Goal: Download file/media

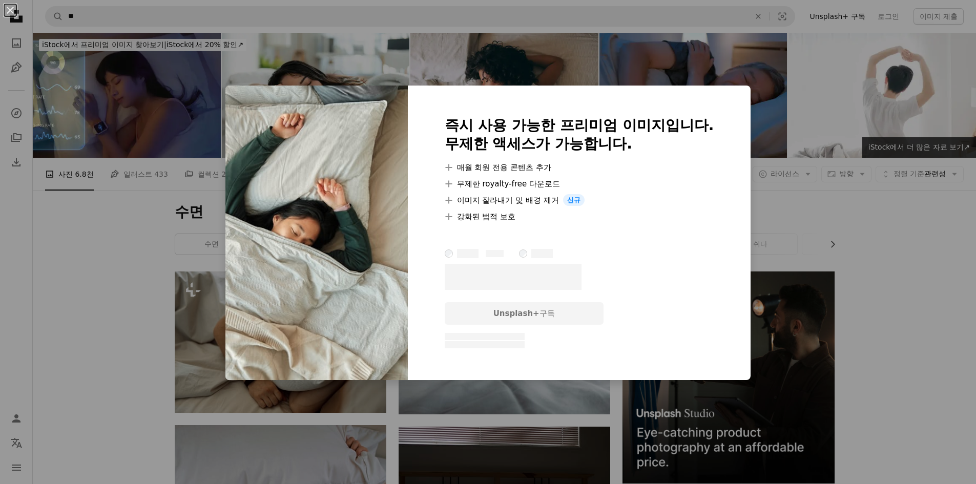
scroll to position [513, 0]
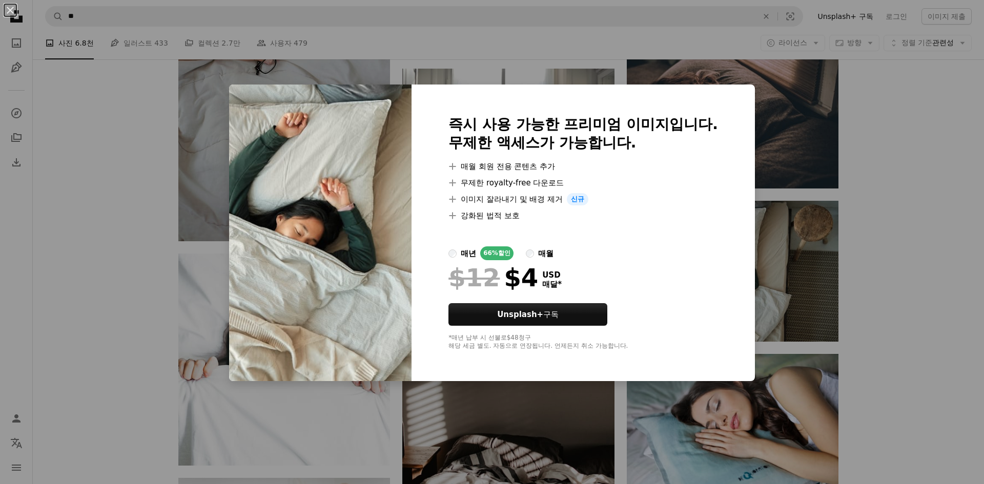
click at [961, 187] on div "An X shape 즉시 사용 가능한 프리미엄 이미지입니다. 무제한 액세스가 가능합니다. A plus sign 매월 회원 전용 콘텐츠 추가 A…" at bounding box center [492, 242] width 984 height 484
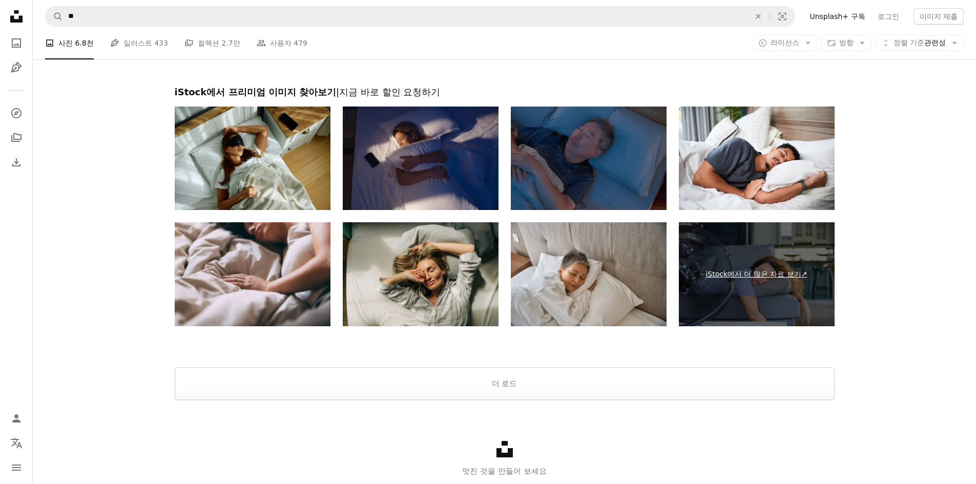
scroll to position [1948, 0]
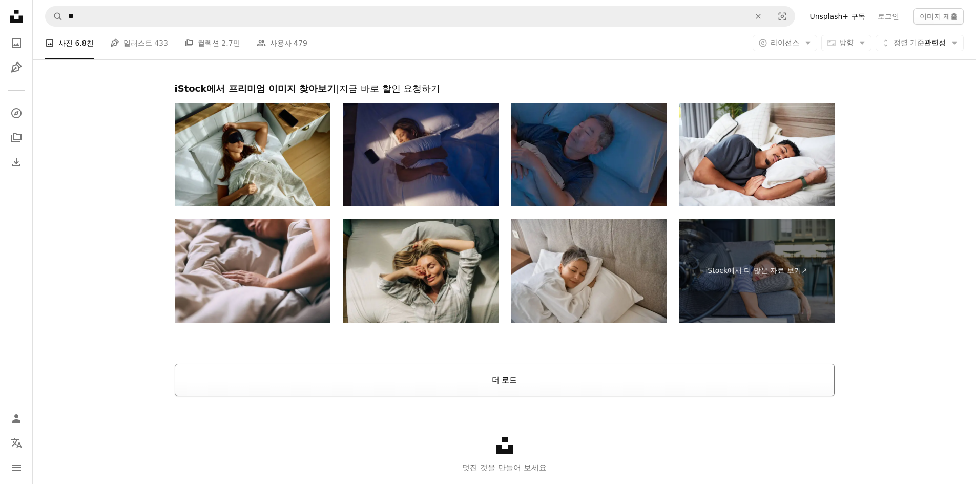
click at [486, 396] on button "더 로드" at bounding box center [505, 380] width 660 height 33
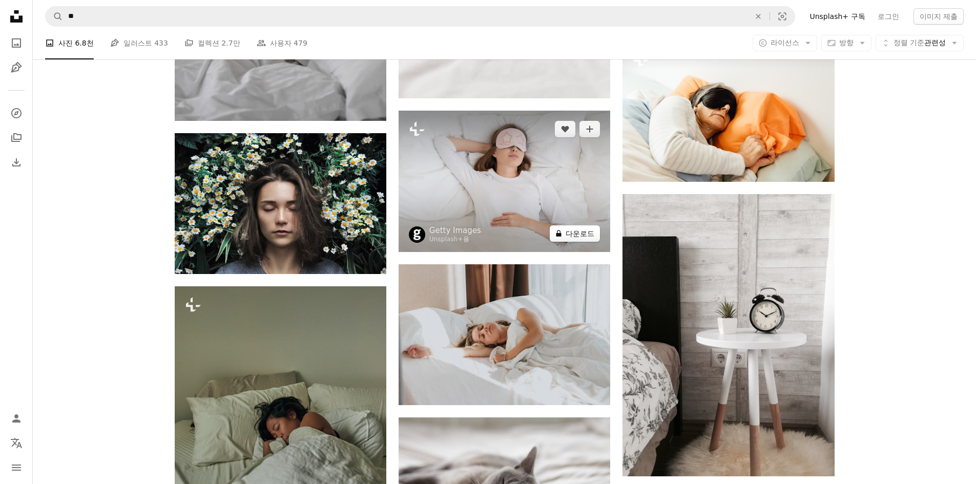
click at [571, 236] on button "A lock 다운로드" at bounding box center [575, 234] width 50 height 16
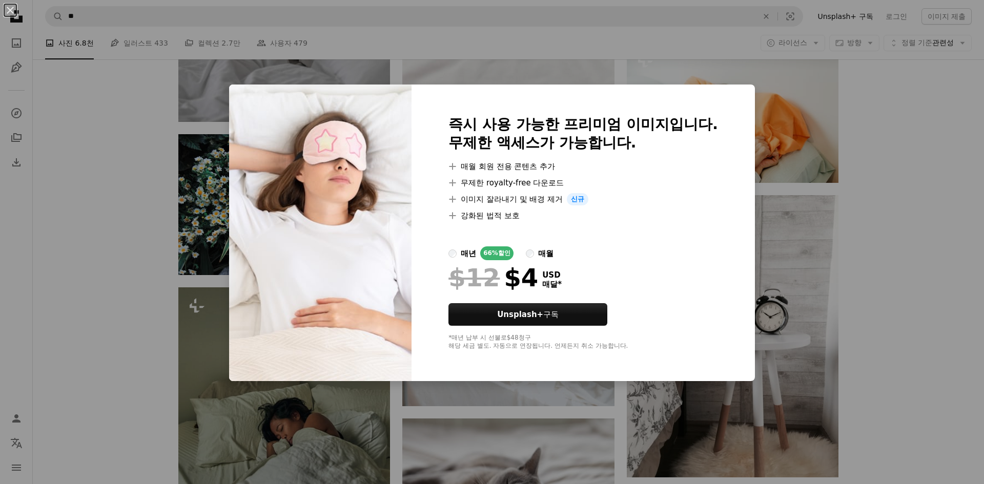
click at [929, 194] on div "An X shape 즉시 사용 가능한 프리미엄 이미지입니다. 무제한 액세스가 가능합니다. A plus sign 매월 회원 전용 콘텐츠 추가 A…" at bounding box center [492, 242] width 984 height 484
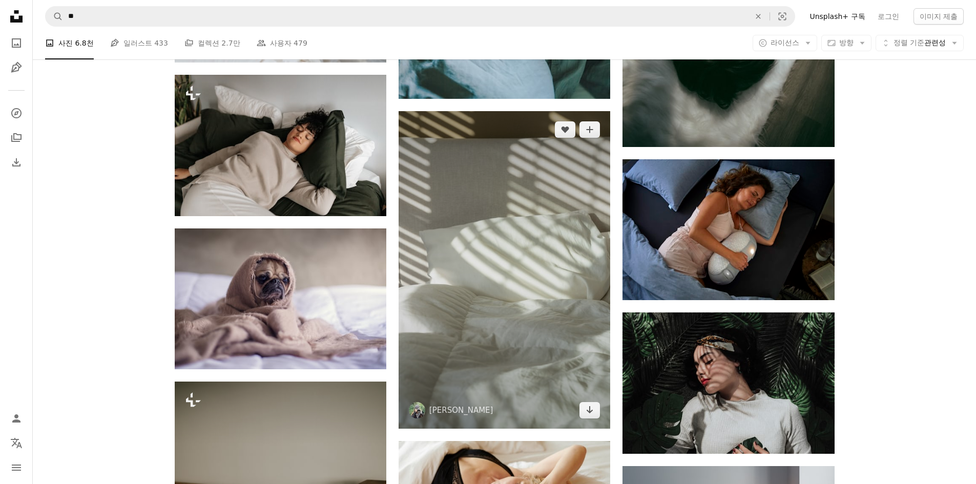
scroll to position [5023, 0]
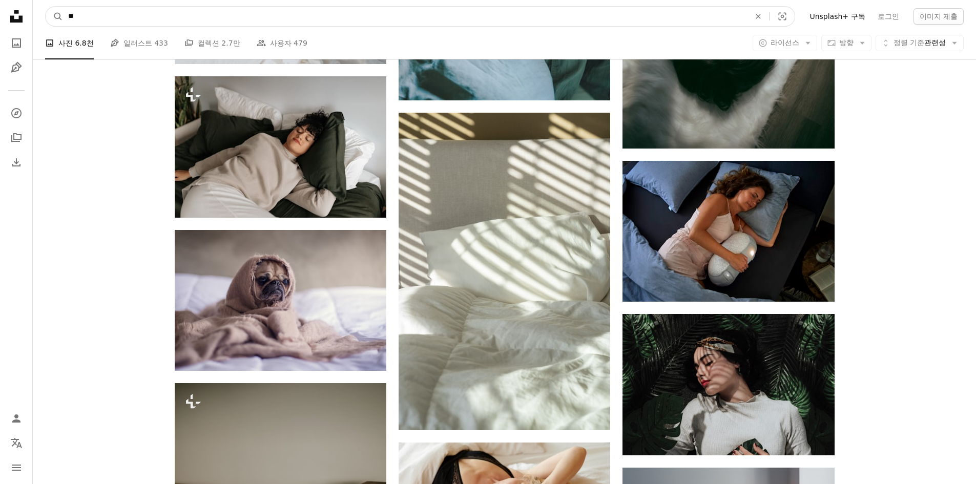
drag, startPoint x: 235, startPoint y: 16, endPoint x: 28, endPoint y: 34, distance: 207.8
type input "*"
type input "****"
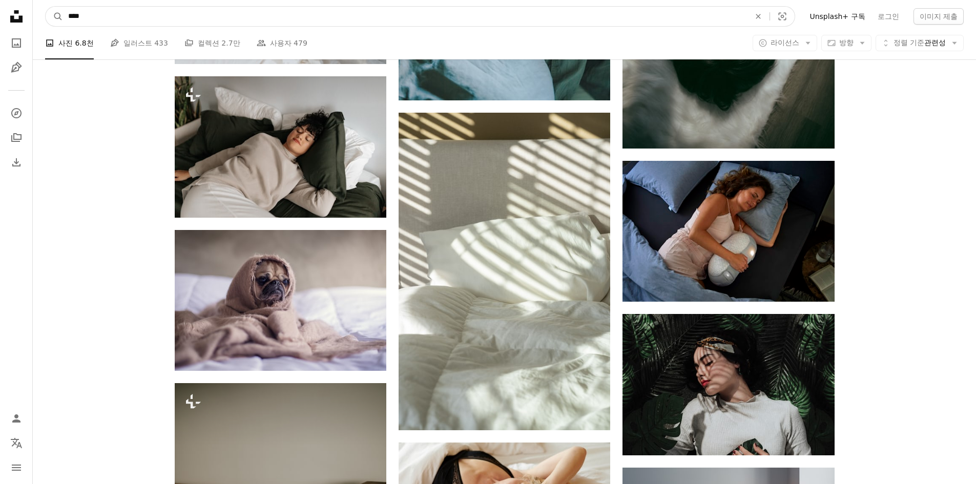
click button "A magnifying glass" at bounding box center [54, 16] width 17 height 19
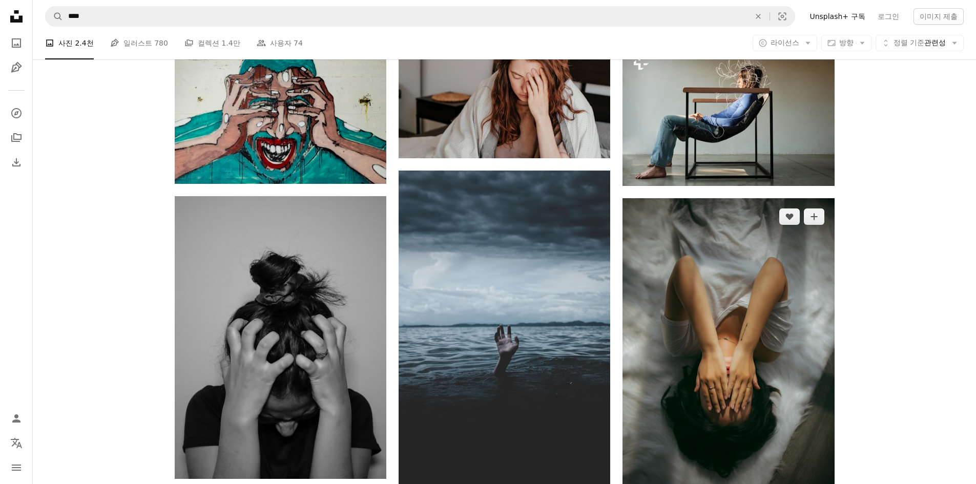
scroll to position [871, 0]
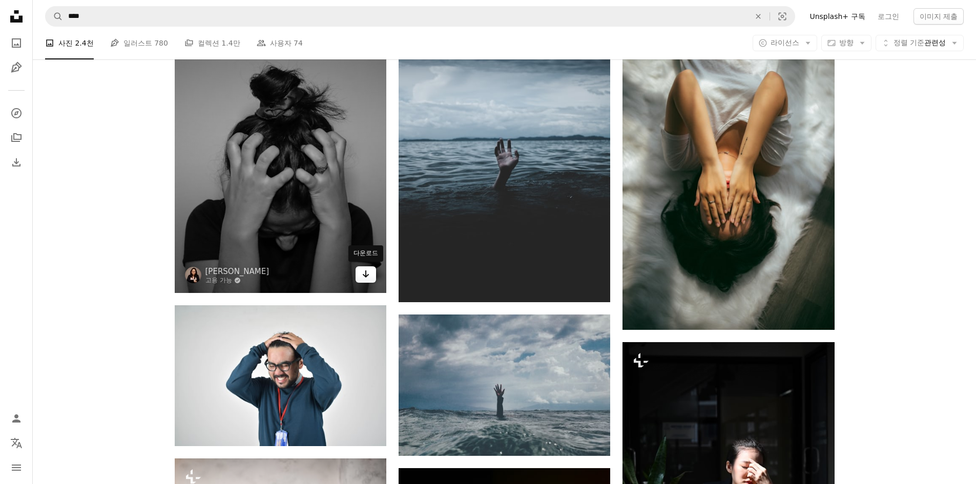
click at [359, 276] on link "Arrow pointing down" at bounding box center [366, 275] width 21 height 16
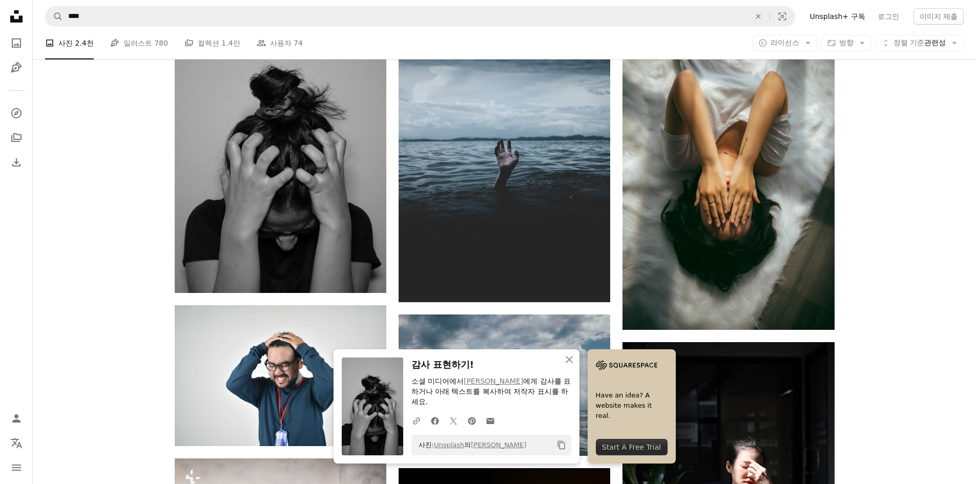
click at [913, 304] on div "Plus sign for Unsplash+ A heart A plus sign Getty Images Unsplash+ 용 A lock 다운로…" at bounding box center [505, 190] width 944 height 1581
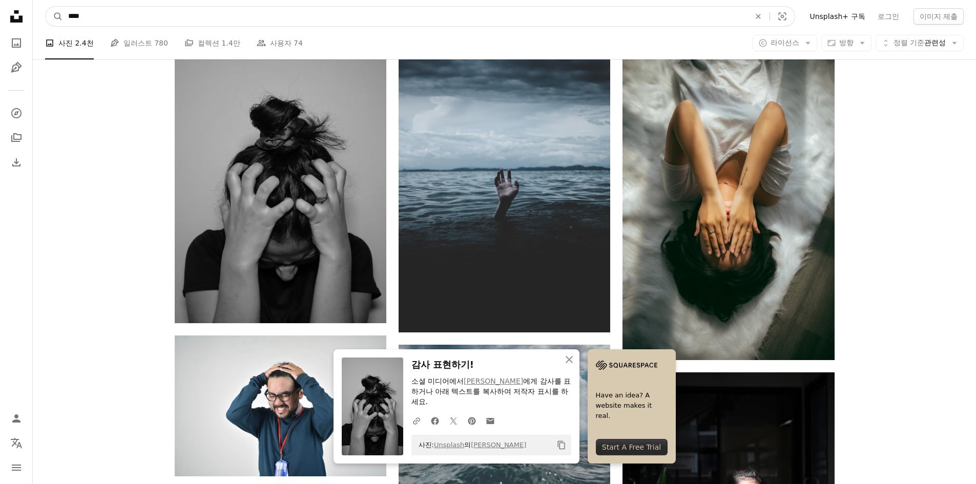
drag, startPoint x: 137, startPoint y: 15, endPoint x: 0, endPoint y: 5, distance: 137.7
click at [0, 5] on div "Unsplash logo Unsplash 홈 A photo Pen Tool A compass A stack of folders Download…" at bounding box center [488, 329] width 976 height 2340
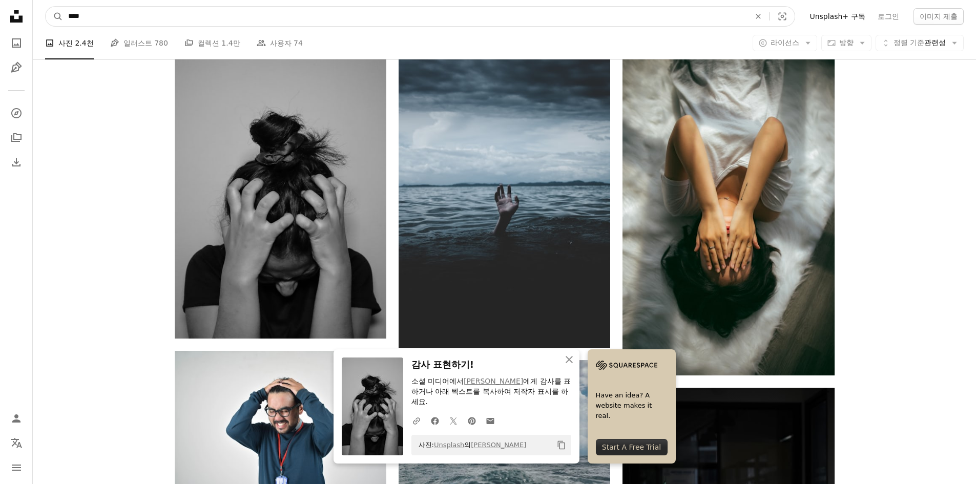
type input "****"
click button "A magnifying glass" at bounding box center [54, 16] width 17 height 19
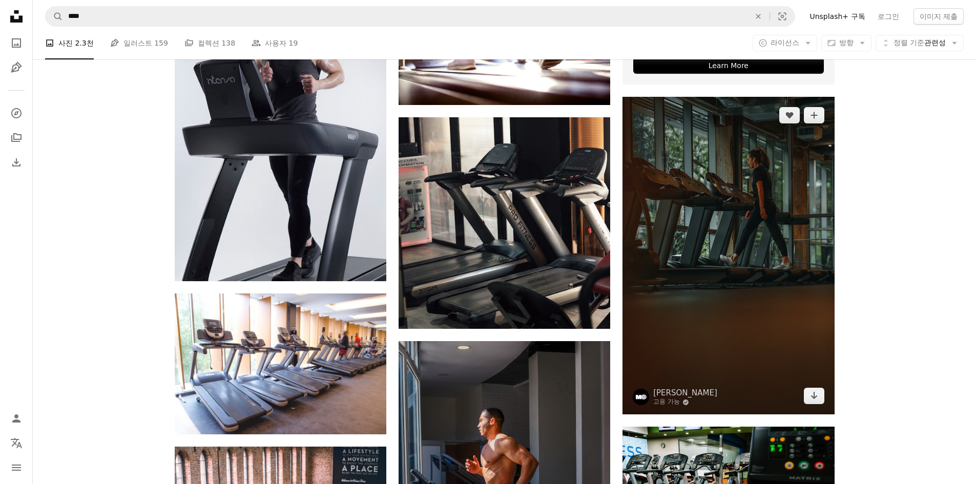
scroll to position [461, 0]
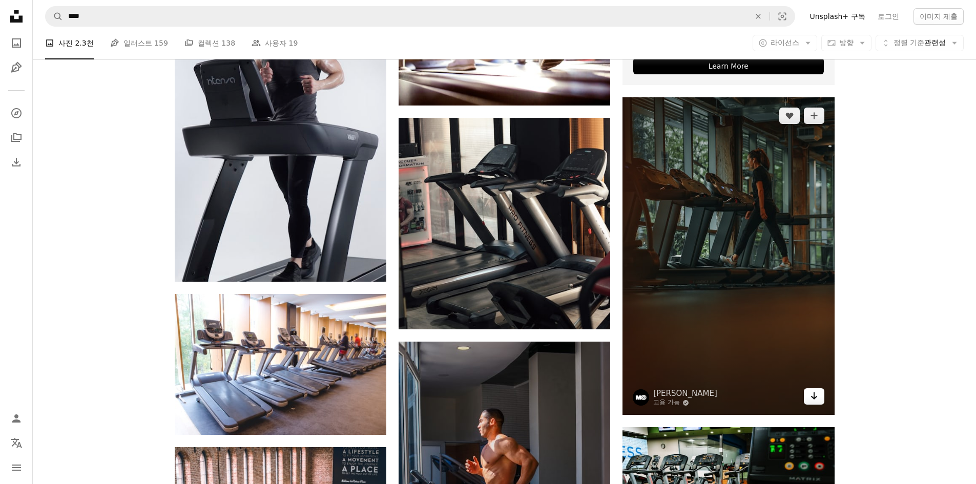
click at [817, 403] on link "Arrow pointing down" at bounding box center [814, 396] width 21 height 16
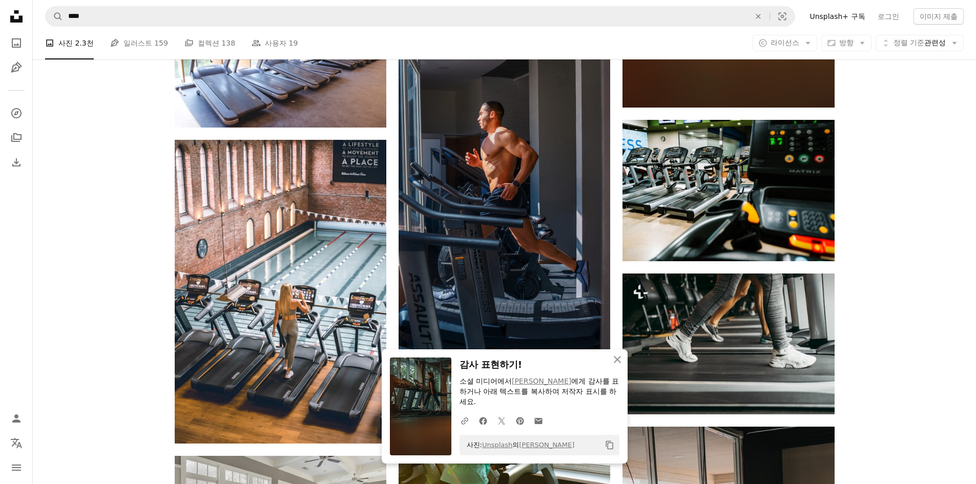
click at [850, 358] on div "Plus sign for Unsplash+ A heart A plus sign Getty Images Unsplash+ 용 A lock 다운로…" at bounding box center [505, 354] width 944 height 1703
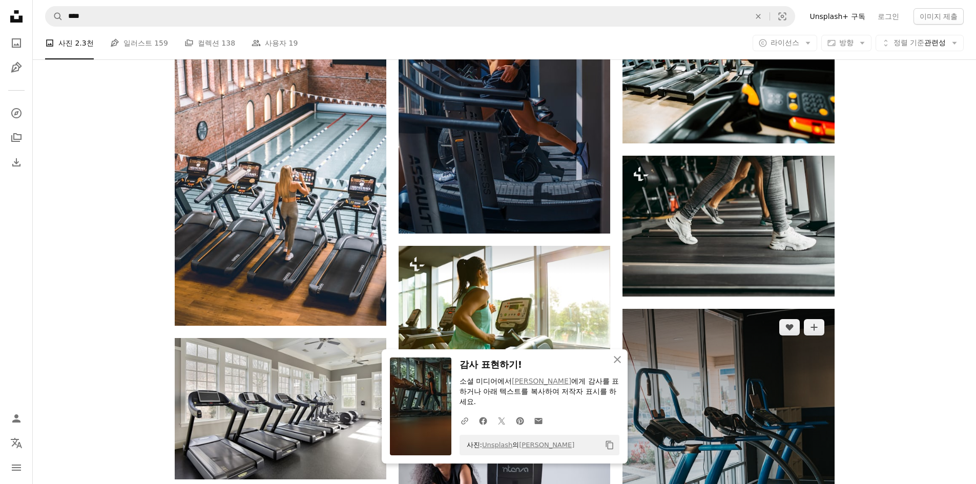
scroll to position [923, 0]
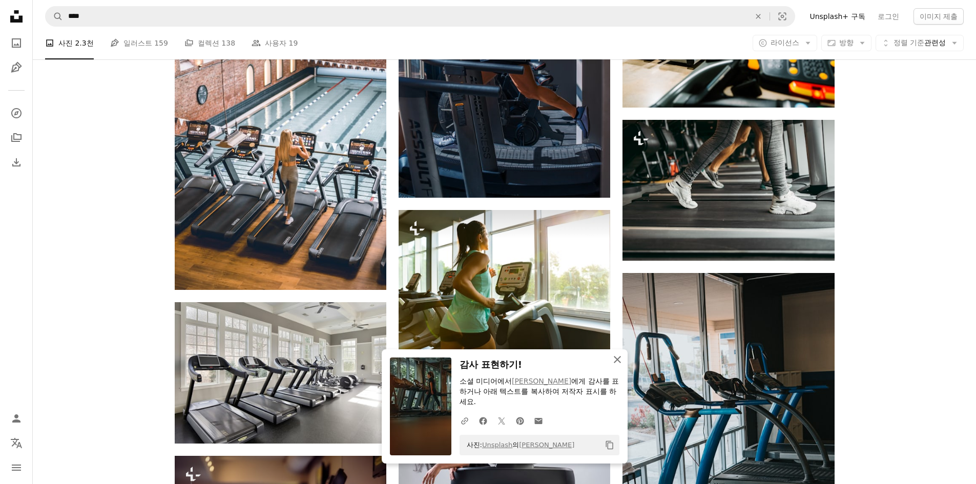
click at [615, 365] on icon "An X shape" at bounding box center [617, 360] width 12 height 12
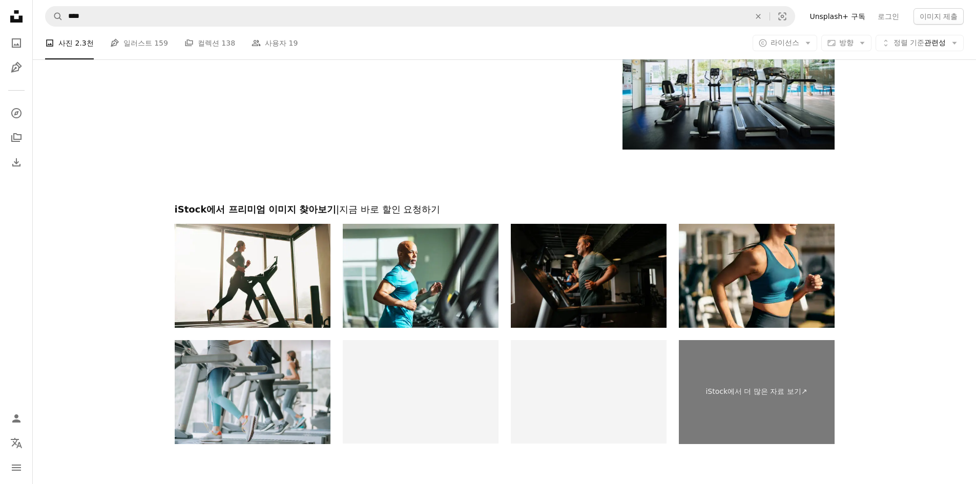
scroll to position [1845, 0]
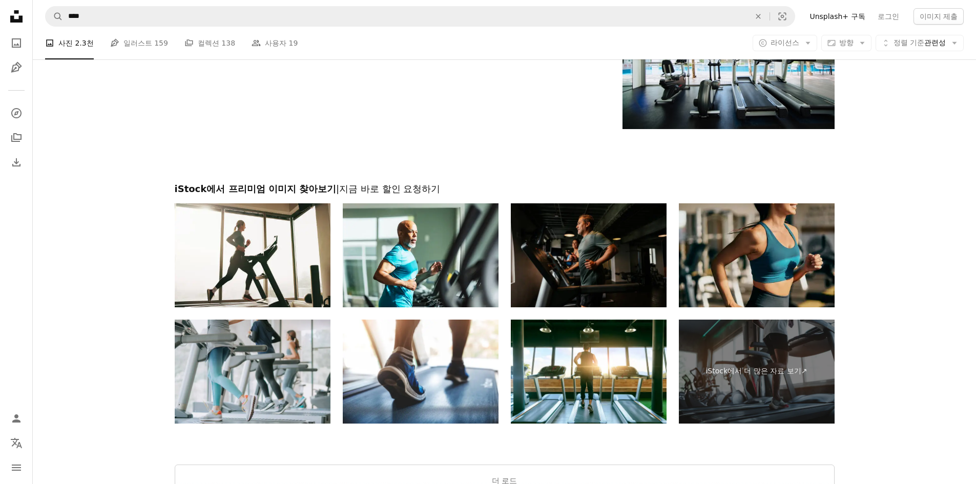
click at [804, 258] on img at bounding box center [757, 255] width 156 height 104
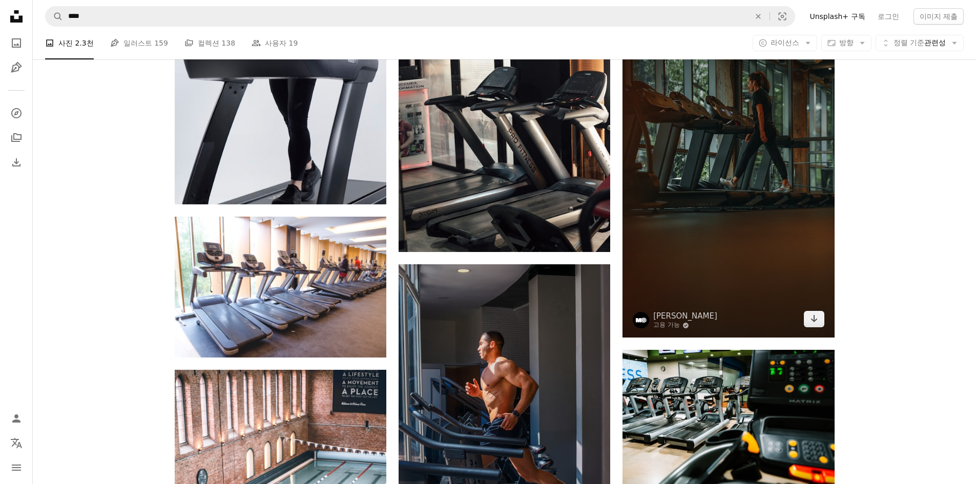
scroll to position [489, 0]
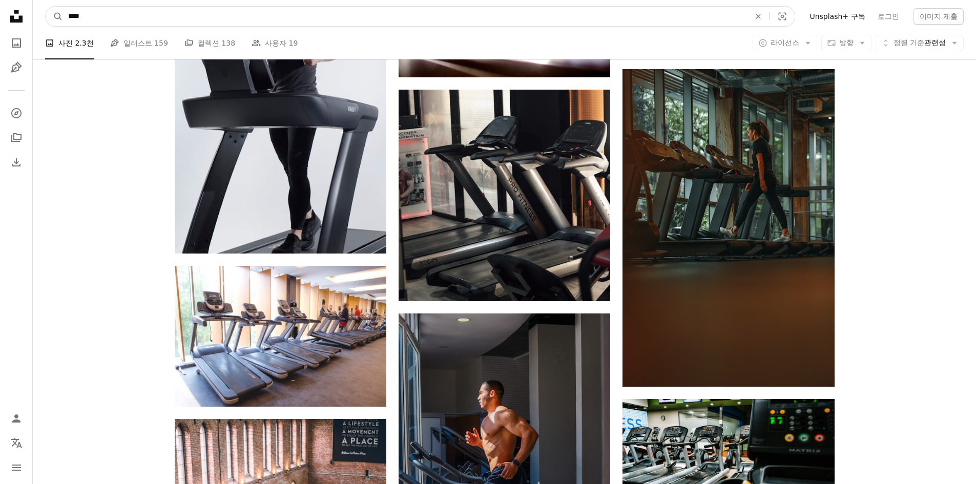
drag, startPoint x: 247, startPoint y: 12, endPoint x: 0, endPoint y: 29, distance: 247.1
type input "*****"
click at [46, 7] on button "A magnifying glass" at bounding box center [54, 16] width 17 height 19
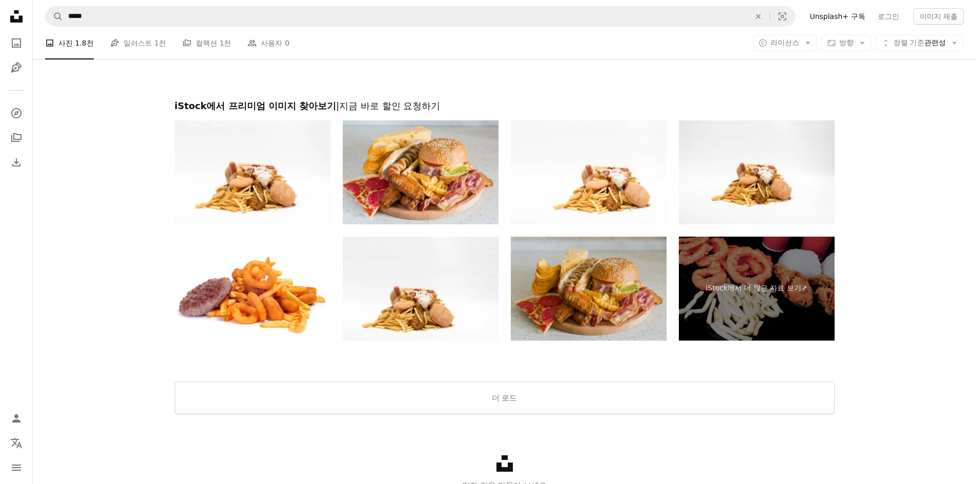
scroll to position [2050, 0]
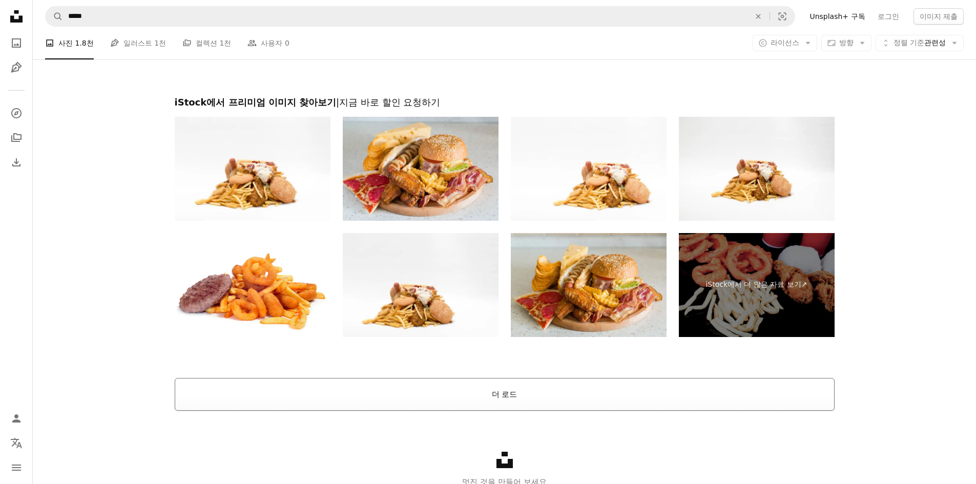
click at [518, 390] on button "더 로드" at bounding box center [505, 394] width 660 height 33
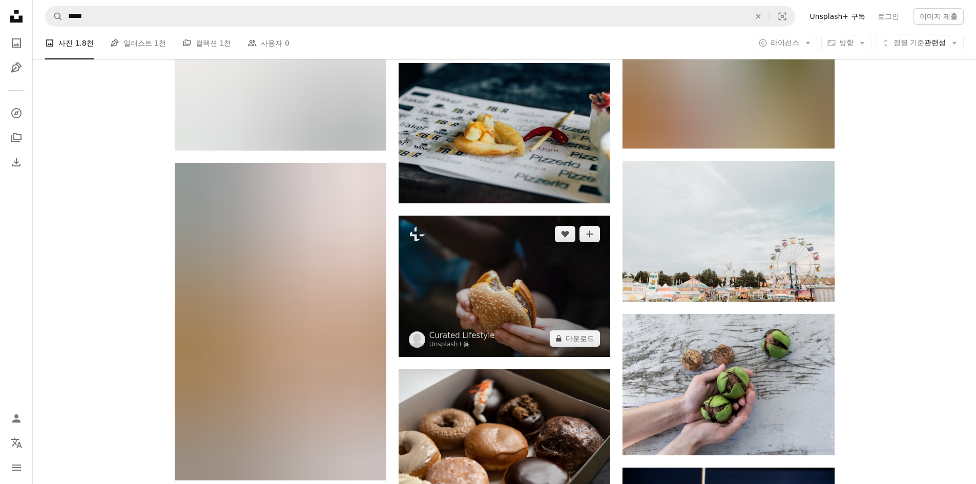
scroll to position [7688, 0]
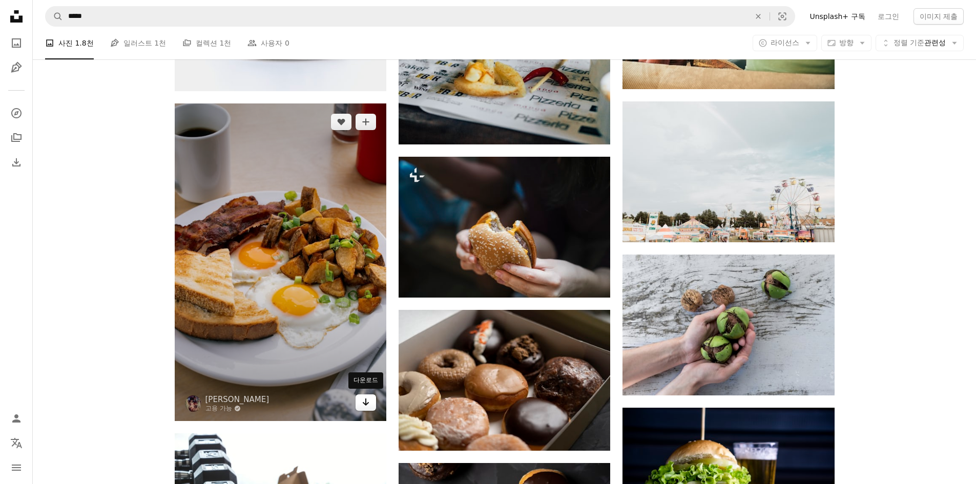
click at [369, 398] on icon "Arrow pointing down" at bounding box center [366, 402] width 8 height 12
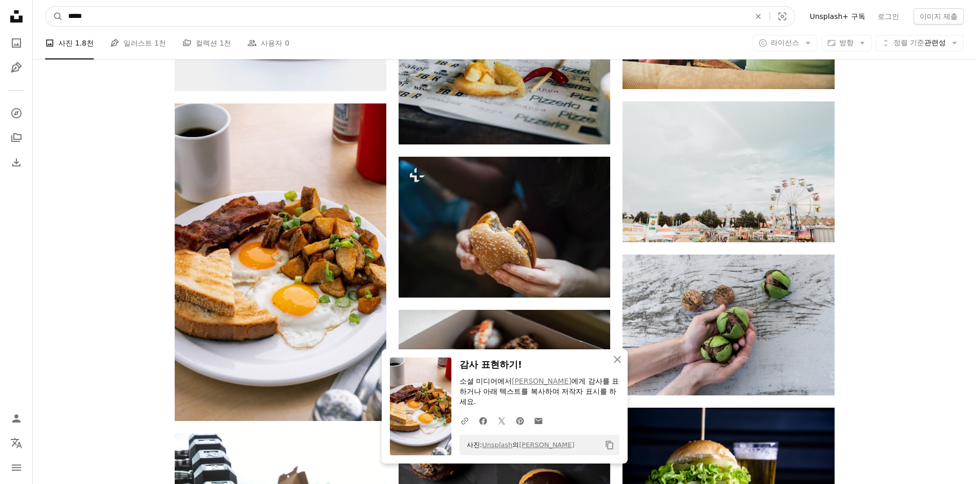
drag, startPoint x: 241, startPoint y: 16, endPoint x: 68, endPoint y: 14, distance: 172.7
click at [65, 17] on input "*****" at bounding box center [405, 16] width 684 height 19
type input "***"
click at [46, 7] on button "A magnifying glass" at bounding box center [54, 16] width 17 height 19
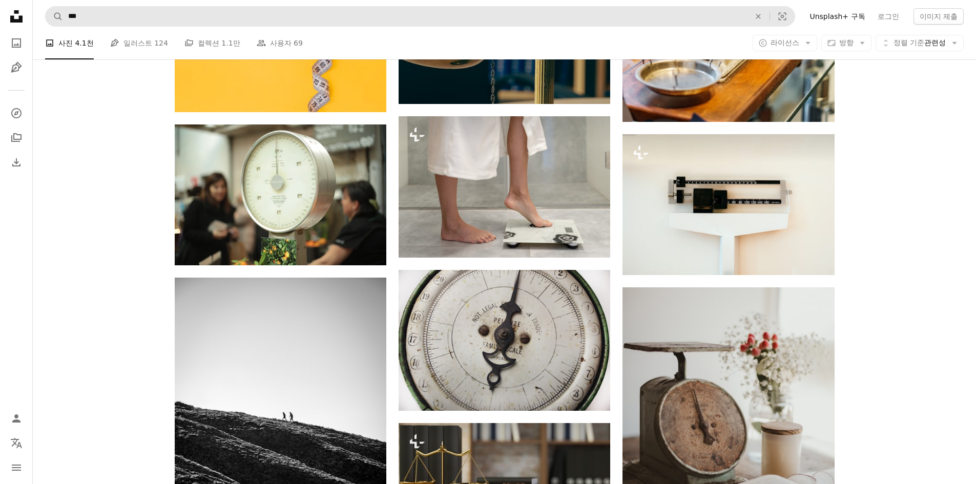
scroll to position [1640, 0]
